Goal: Task Accomplishment & Management: Manage account settings

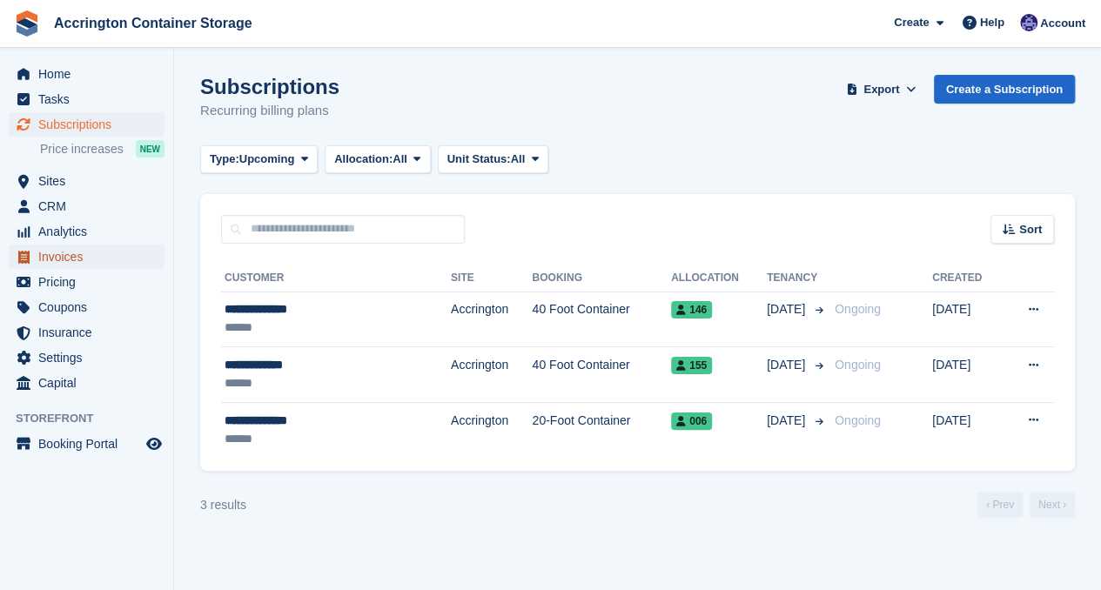
click at [90, 265] on span "Invoices" at bounding box center [90, 257] width 104 height 24
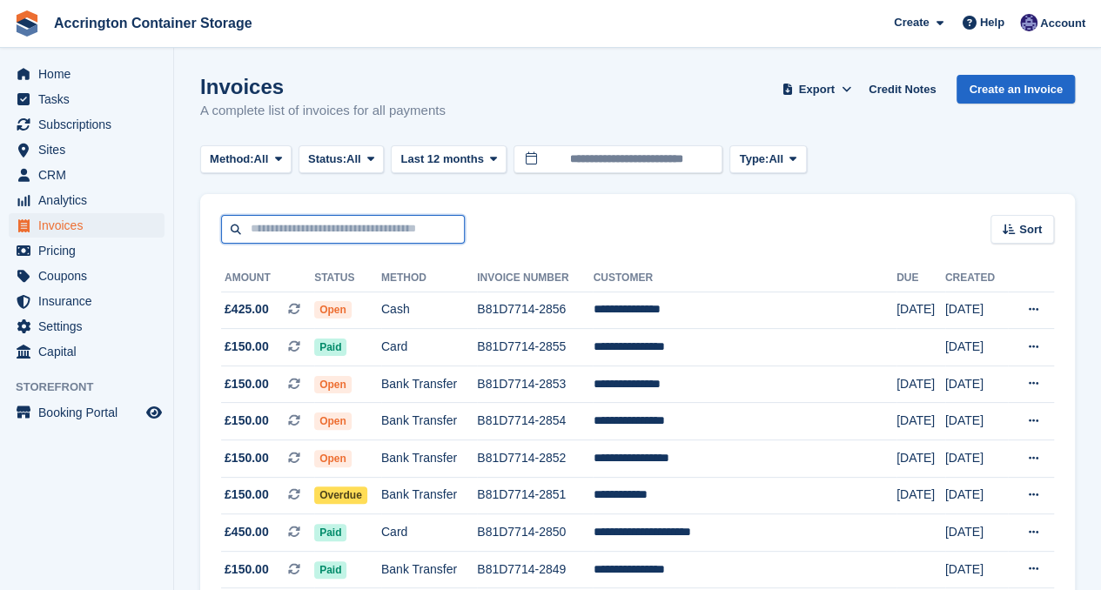
click at [266, 227] on input "text" at bounding box center [343, 229] width 244 height 29
type input "*****"
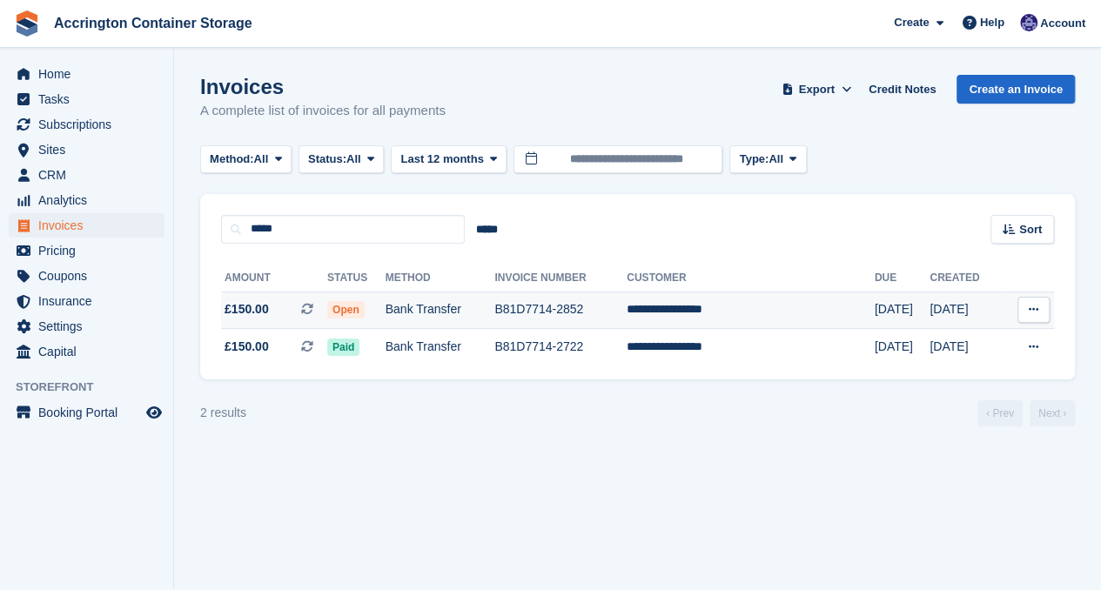
click at [365, 297] on td "Open" at bounding box center [356, 309] width 58 height 37
